Goal: Communication & Community: Participate in discussion

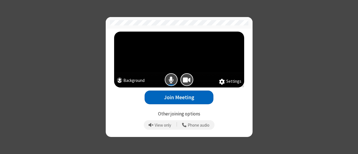
drag, startPoint x: 171, startPoint y: 75, endPoint x: 182, endPoint y: 94, distance: 21.7
click at [182, 94] on div "Settings Background Join Meeting Other joining options View only | Phone audio" at bounding box center [179, 82] width 134 height 101
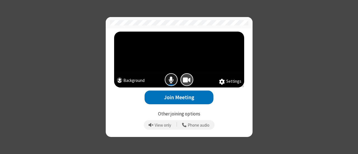
click at [173, 84] on span "Mic is on" at bounding box center [171, 80] width 5 height 8
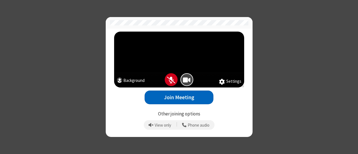
click at [184, 101] on button "Join Meeting" at bounding box center [179, 98] width 69 height 14
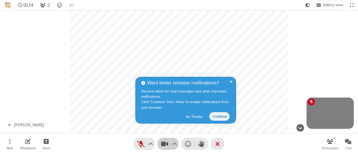
click at [162, 143] on span "Stop video (Alt+V)" at bounding box center [164, 144] width 8 height 8
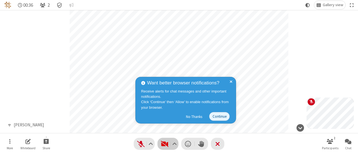
click at [162, 143] on span "Start video (Alt+V)" at bounding box center [164, 144] width 8 height 8
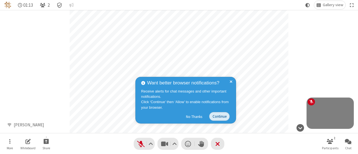
click at [224, 117] on button "Continue" at bounding box center [219, 116] width 20 height 9
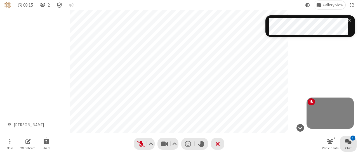
click at [350, 144] on span "Open chat" at bounding box center [348, 141] width 7 height 7
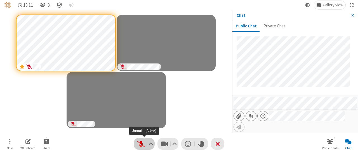
click at [138, 143] on span "Unmute (Alt+A)" at bounding box center [141, 144] width 8 height 8
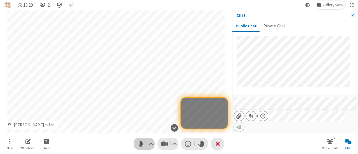
click at [138, 143] on span "Mute (Alt+A)" at bounding box center [141, 144] width 8 height 8
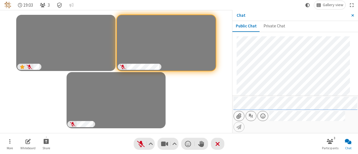
scroll to position [134, 0]
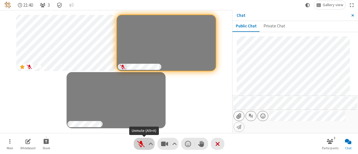
click at [140, 144] on span "Unmute (Alt+A)" at bounding box center [141, 144] width 8 height 8
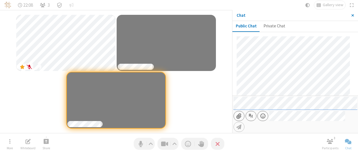
scroll to position [328, 0]
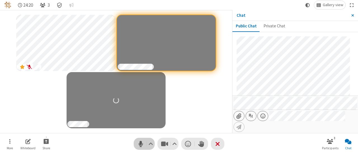
click at [137, 144] on span "Mute (Alt+A)" at bounding box center [141, 144] width 8 height 8
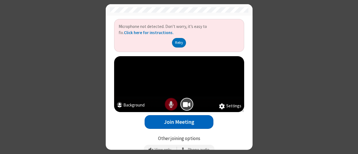
click at [182, 122] on button "Join Meeting" at bounding box center [179, 122] width 69 height 14
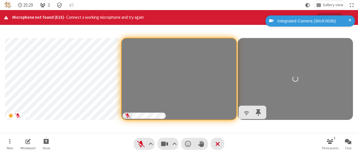
drag, startPoint x: 236, startPoint y: 99, endPoint x: 277, endPoint y: 90, distance: 41.5
click at [277, 90] on div "Participants" at bounding box center [179, 79] width 350 height 100
click at [277, 90] on video "Participants" at bounding box center [295, 79] width 115 height 82
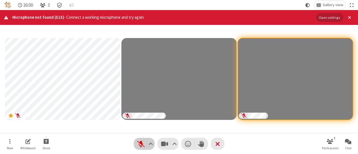
click at [142, 144] on span "Unmute (Alt+A)" at bounding box center [141, 144] width 8 height 8
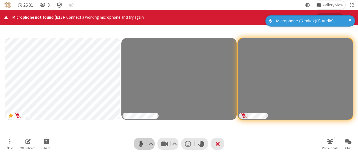
click at [142, 144] on span "Mute (Alt+A)" at bounding box center [141, 144] width 8 height 8
click at [142, 144] on span "Unmute (Alt+A)" at bounding box center [141, 144] width 8 height 8
click at [142, 144] on span "Mute (Alt+A)" at bounding box center [141, 144] width 8 height 8
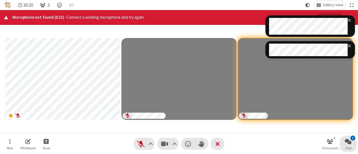
click at [344, 140] on button "2 Chat" at bounding box center [348, 144] width 17 height 16
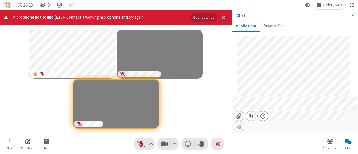
scroll to position [458, 0]
click at [140, 146] on span "Unmute (Alt+A)" at bounding box center [141, 144] width 8 height 8
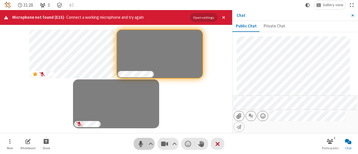
click at [140, 146] on span "Mute (Alt+A)" at bounding box center [141, 144] width 8 height 8
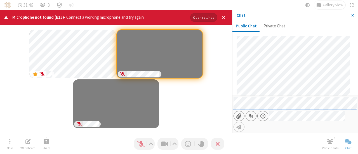
scroll to position [587, 0]
